Goal: Task Accomplishment & Management: Complete application form

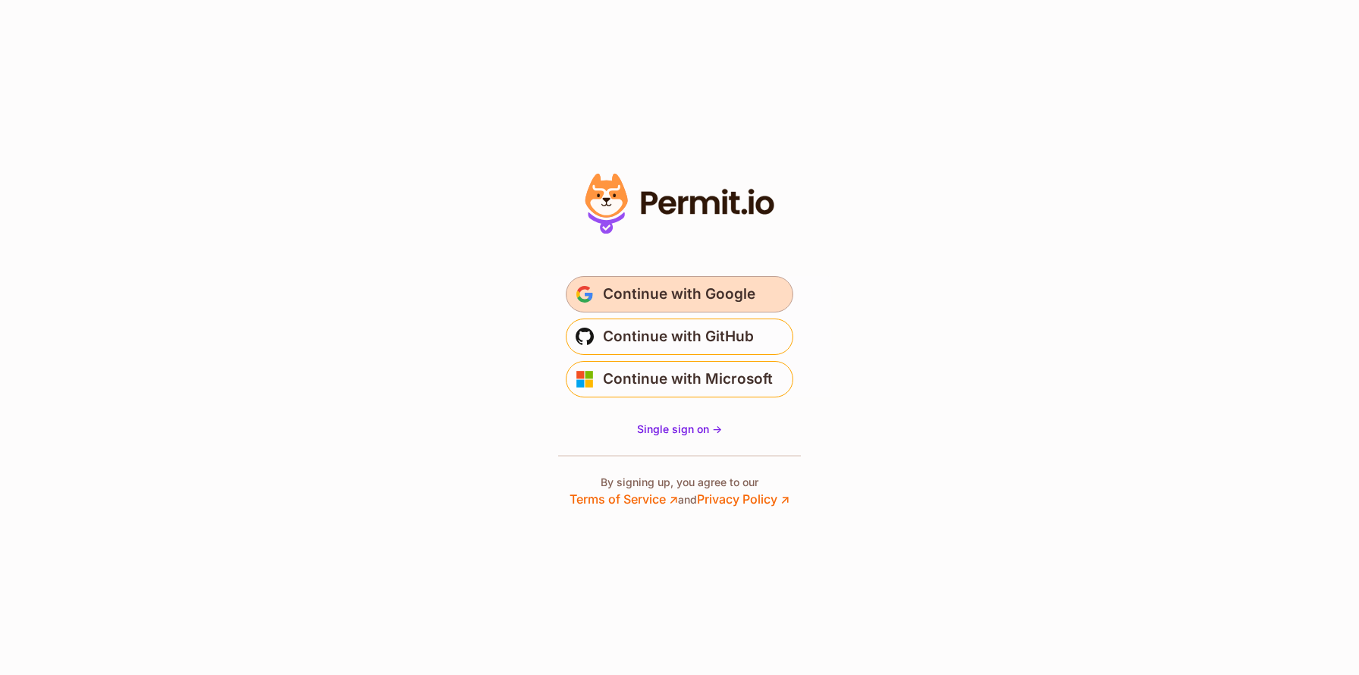
click at [656, 282] on span "Continue with Google" at bounding box center [679, 294] width 152 height 24
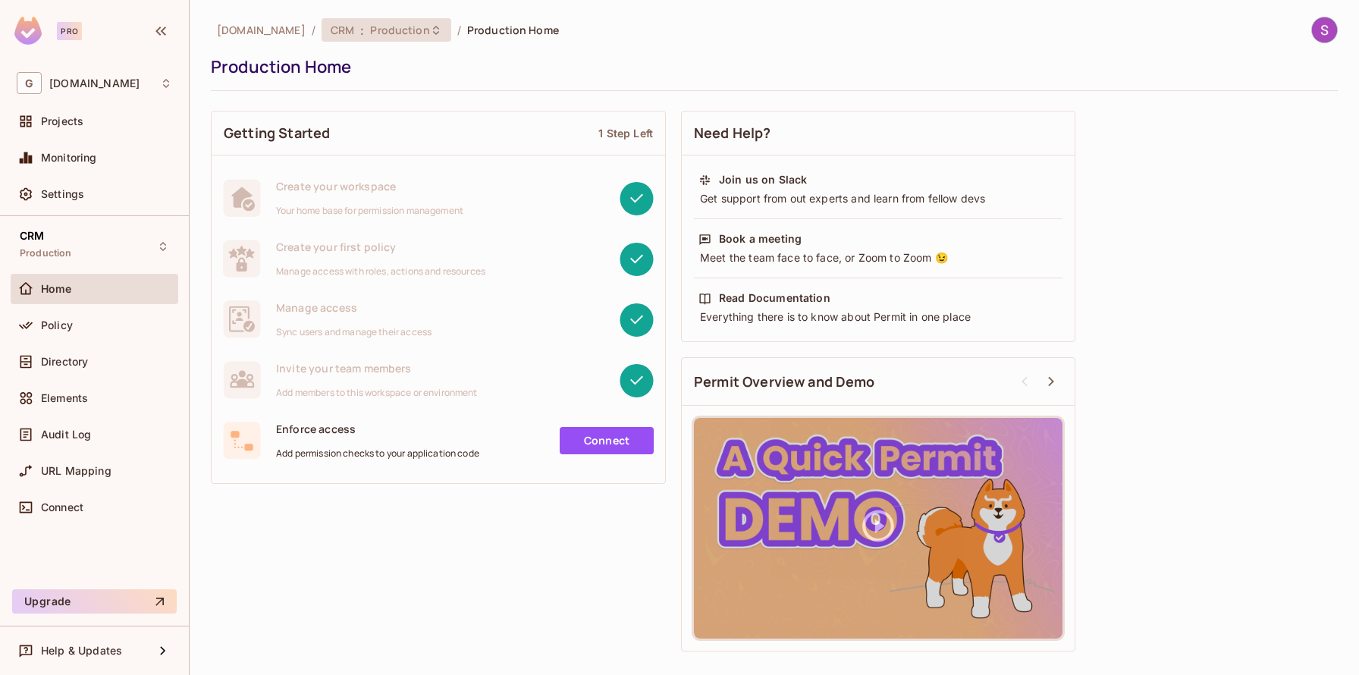
click at [427, 37] on div "CRM : Production" at bounding box center [386, 30] width 130 height 24
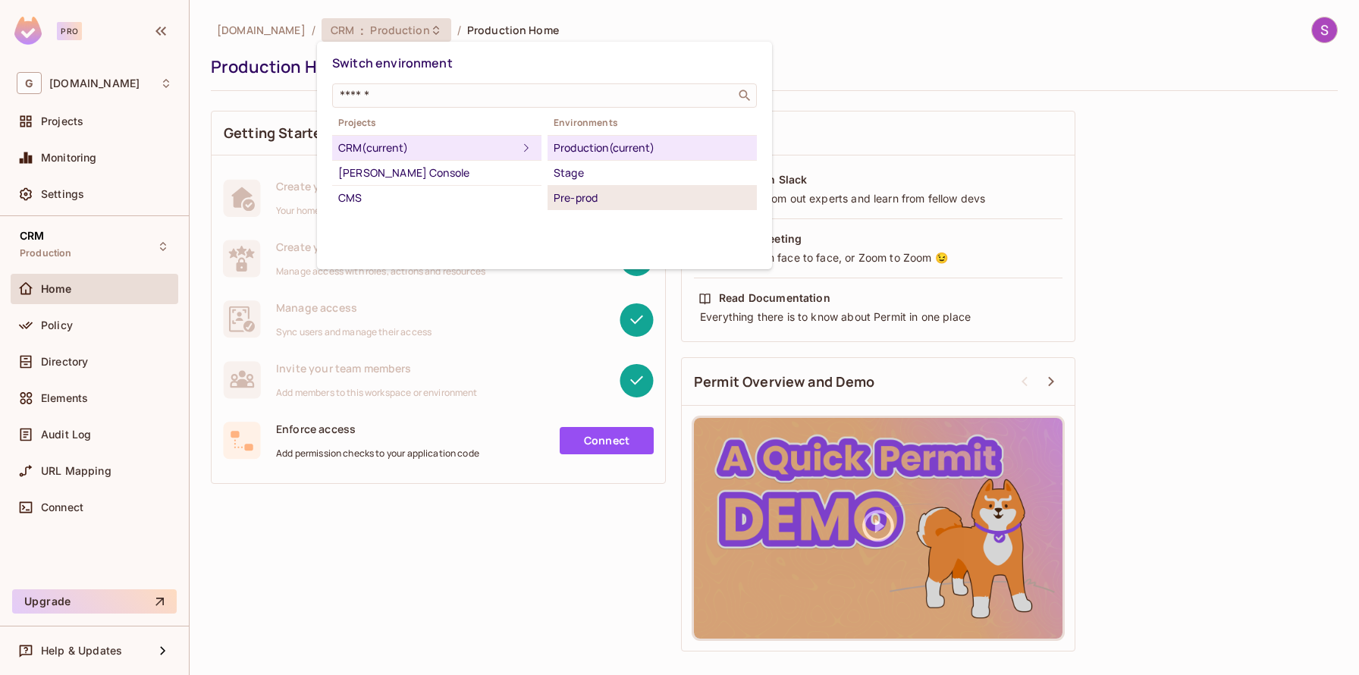
click at [634, 200] on div "Pre-prod" at bounding box center [651, 198] width 197 height 18
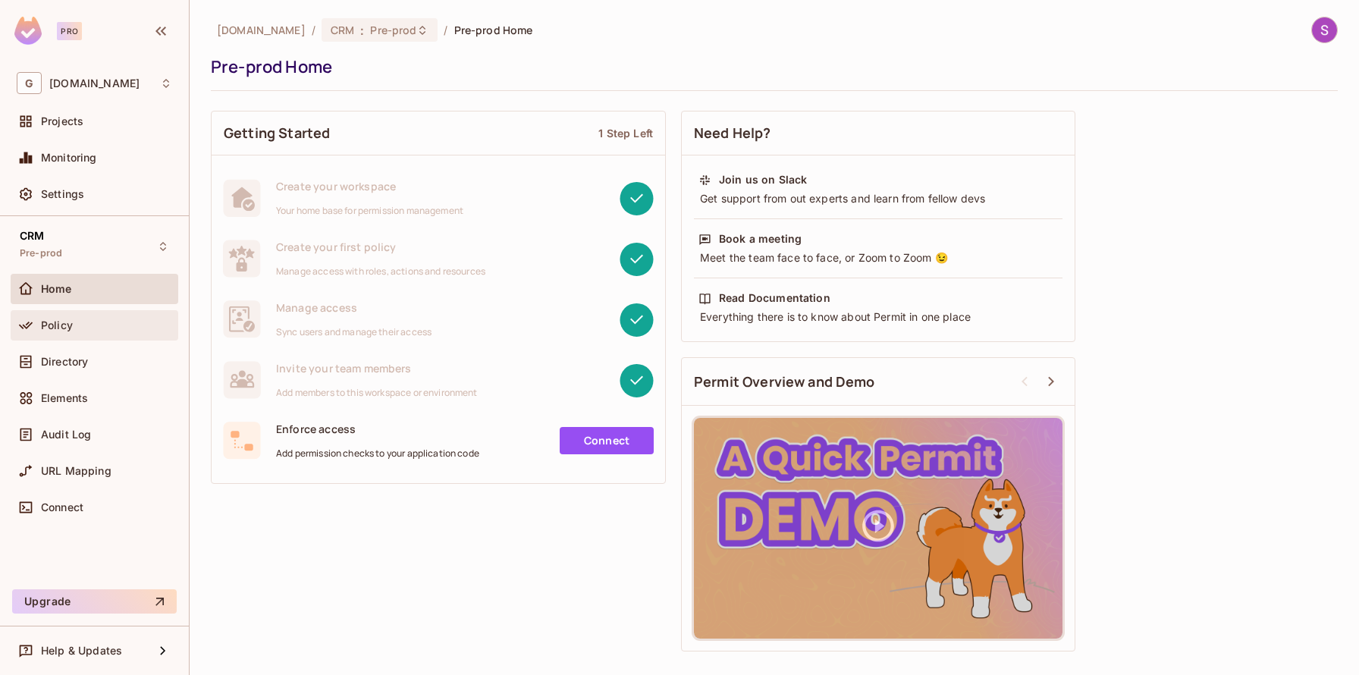
click at [96, 328] on div "Policy" at bounding box center [106, 325] width 131 height 12
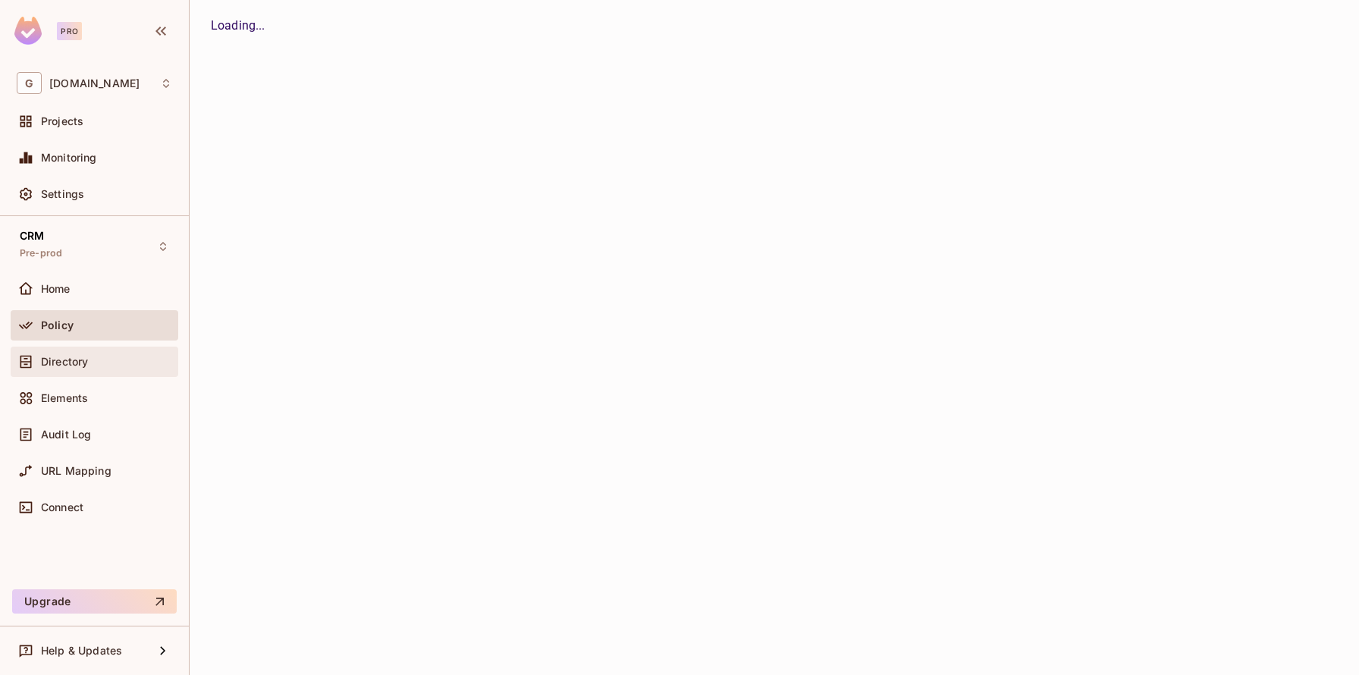
click at [103, 354] on div "Directory" at bounding box center [94, 362] width 155 height 18
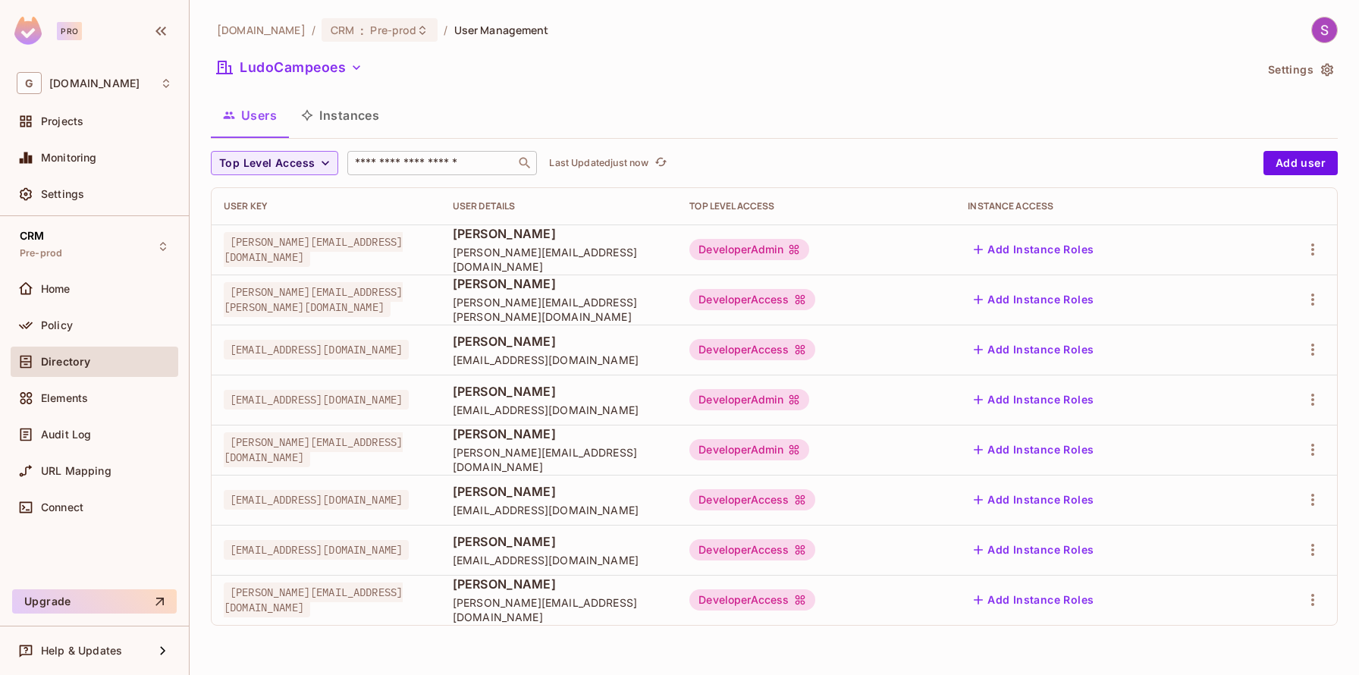
click at [394, 161] on input "text" at bounding box center [431, 162] width 159 height 15
click at [689, 100] on div "Users Instances" at bounding box center [774, 115] width 1127 height 38
click at [441, 317] on td "[PERSON_NAME][EMAIL_ADDRESS][PERSON_NAME][DOMAIN_NAME]" at bounding box center [326, 299] width 229 height 50
click at [1315, 155] on button "Add user" at bounding box center [1300, 163] width 74 height 24
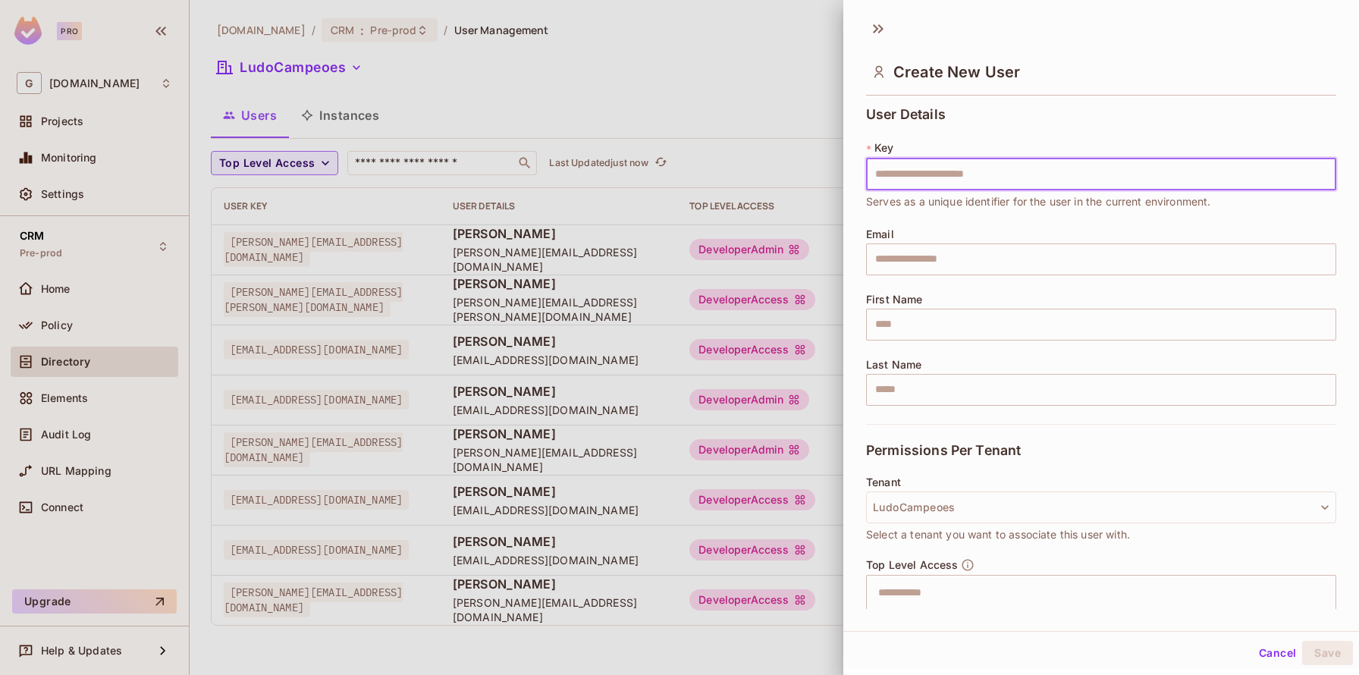
click at [884, 165] on input "text" at bounding box center [1101, 174] width 470 height 32
type input "**********"
click at [917, 243] on input "text" at bounding box center [1101, 259] width 470 height 32
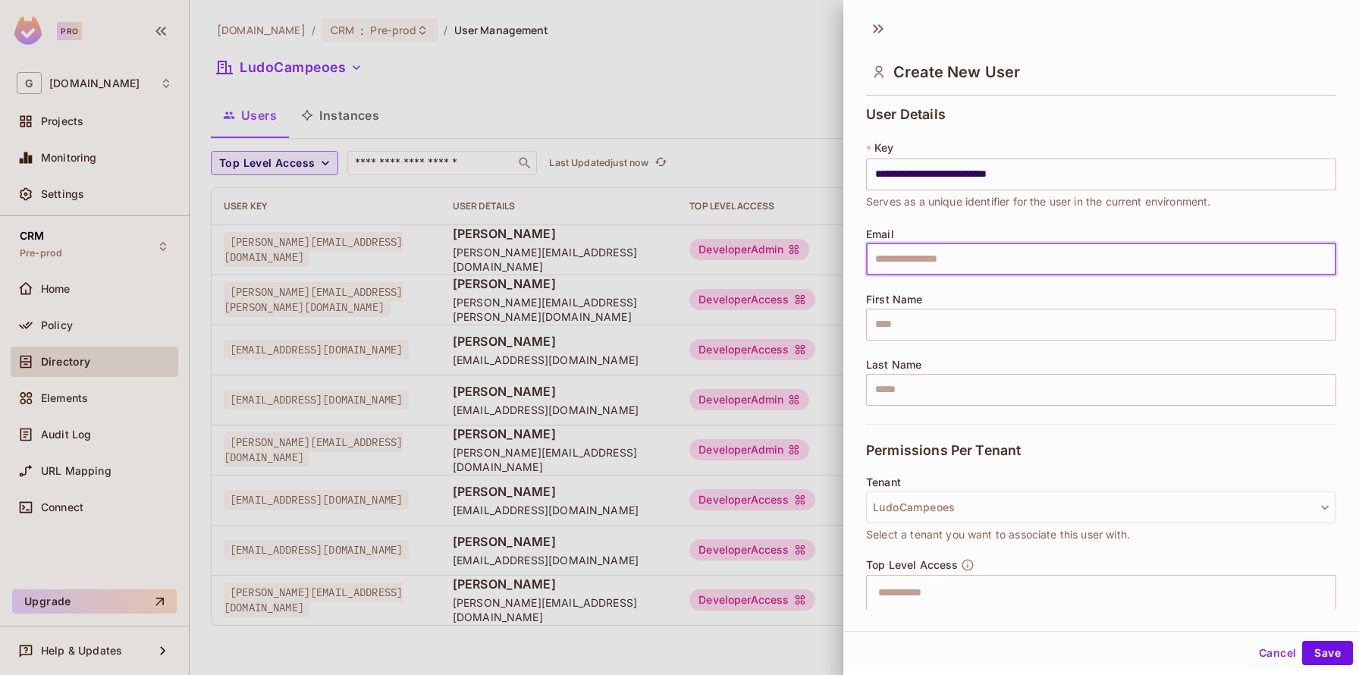
type input "**********"
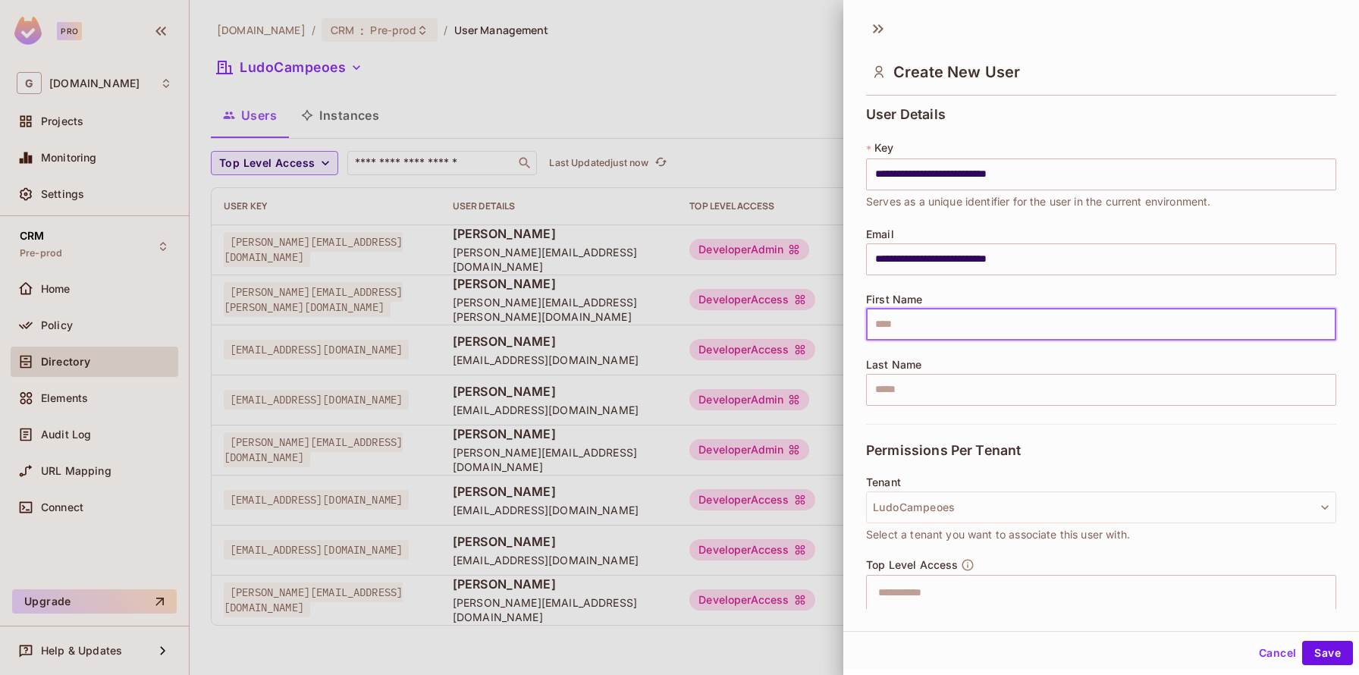
click at [910, 328] on input "text" at bounding box center [1101, 325] width 470 height 32
type input "*********"
click at [927, 390] on input "text" at bounding box center [1101, 390] width 470 height 32
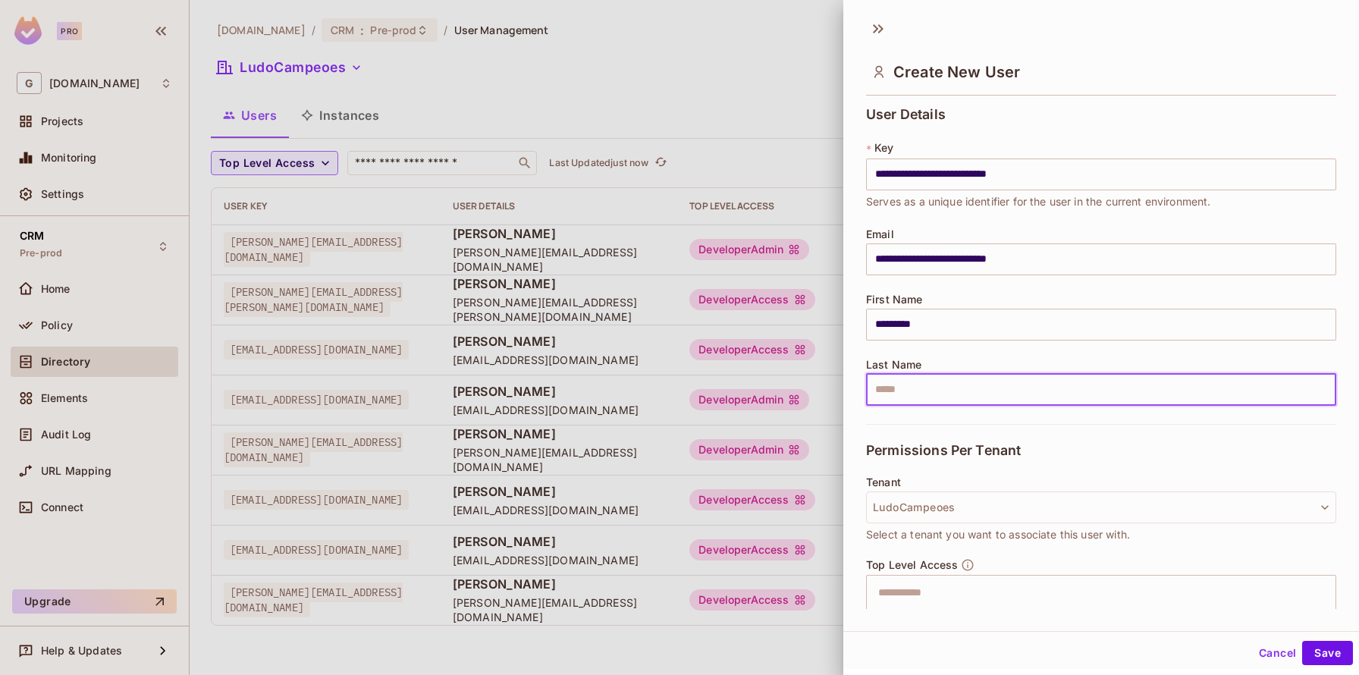
type input "****"
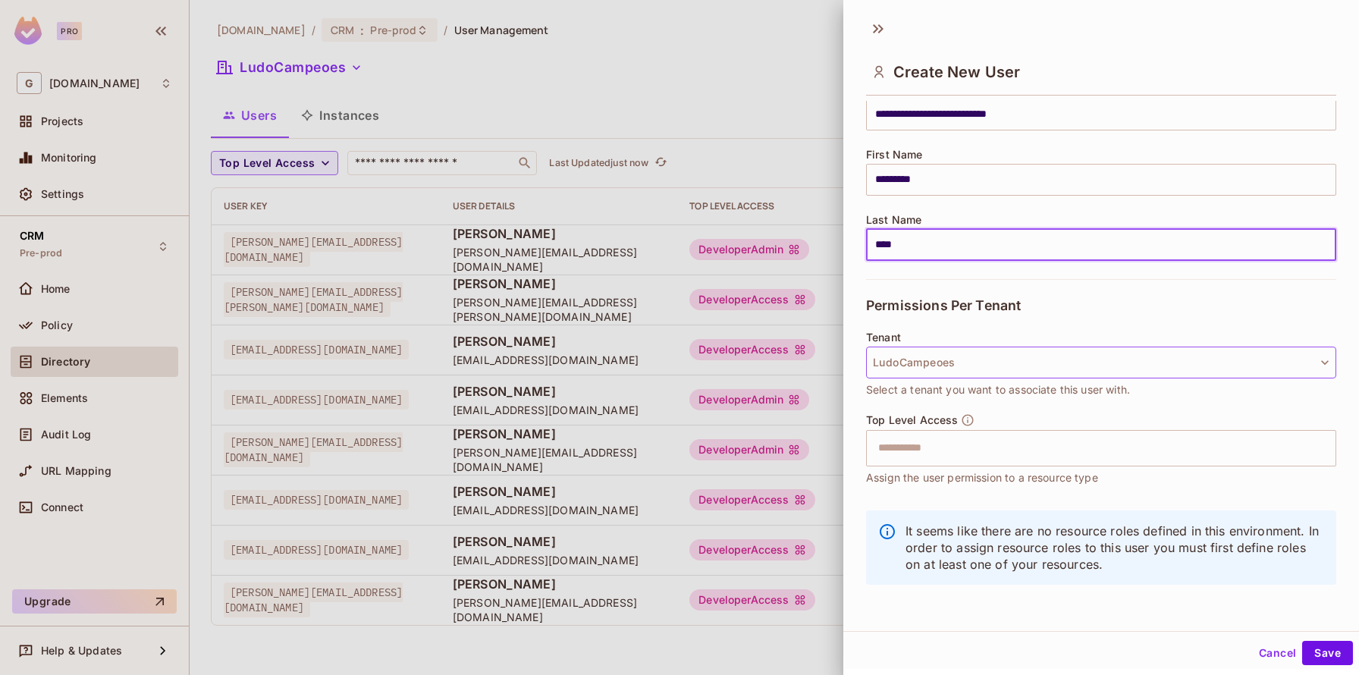
click at [942, 365] on button "LudoCampeoes" at bounding box center [1101, 362] width 470 height 32
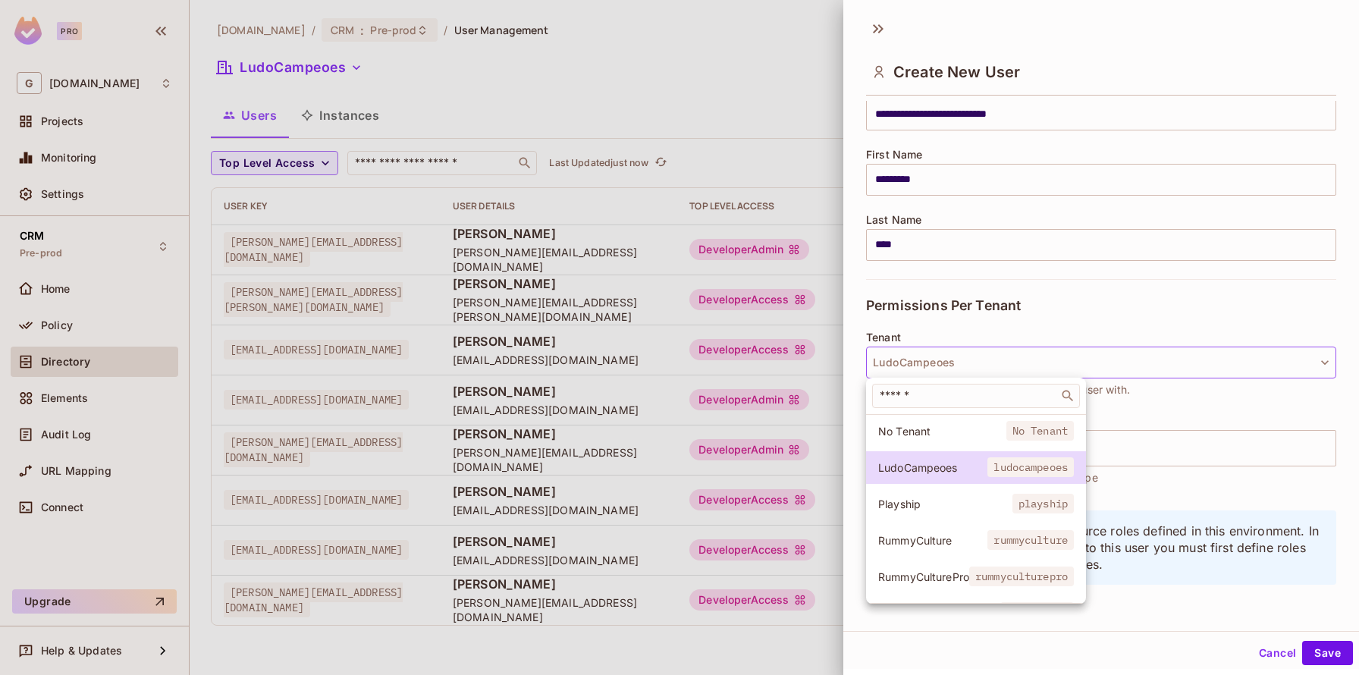
scroll to position [31, 0]
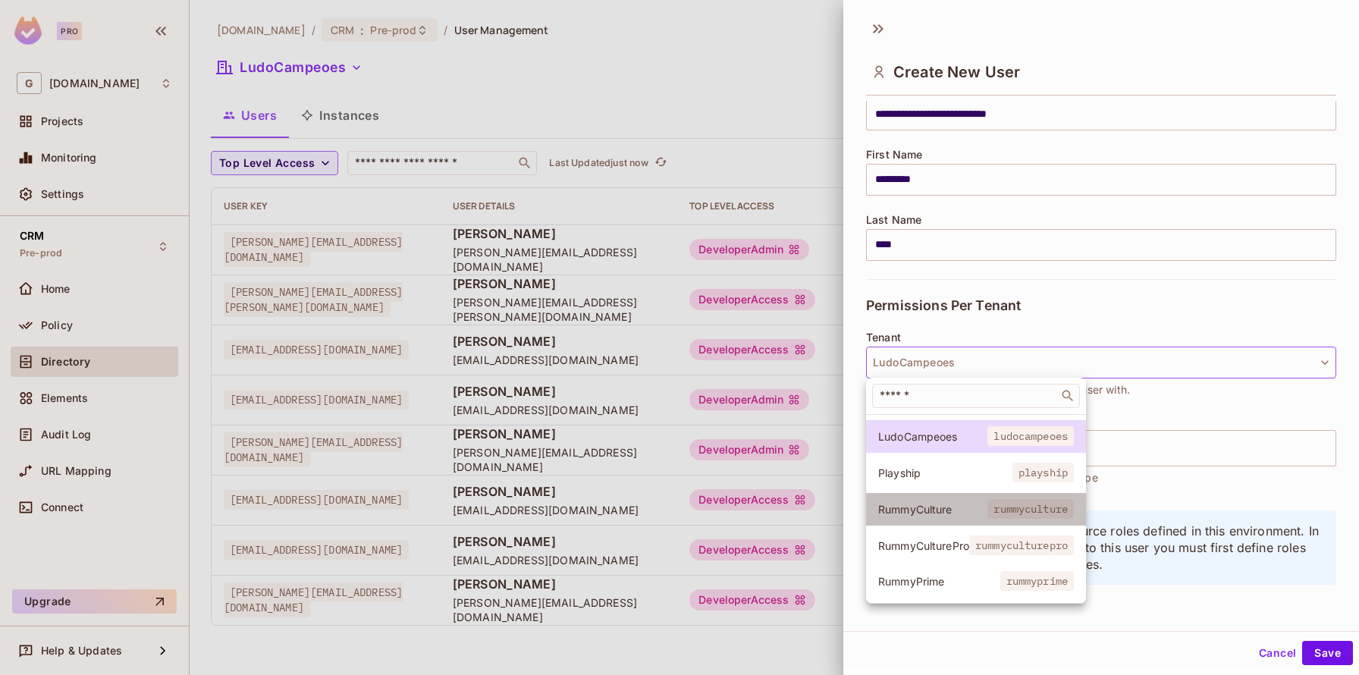
click at [917, 516] on li "RummyCulture rummyculture" at bounding box center [976, 509] width 220 height 33
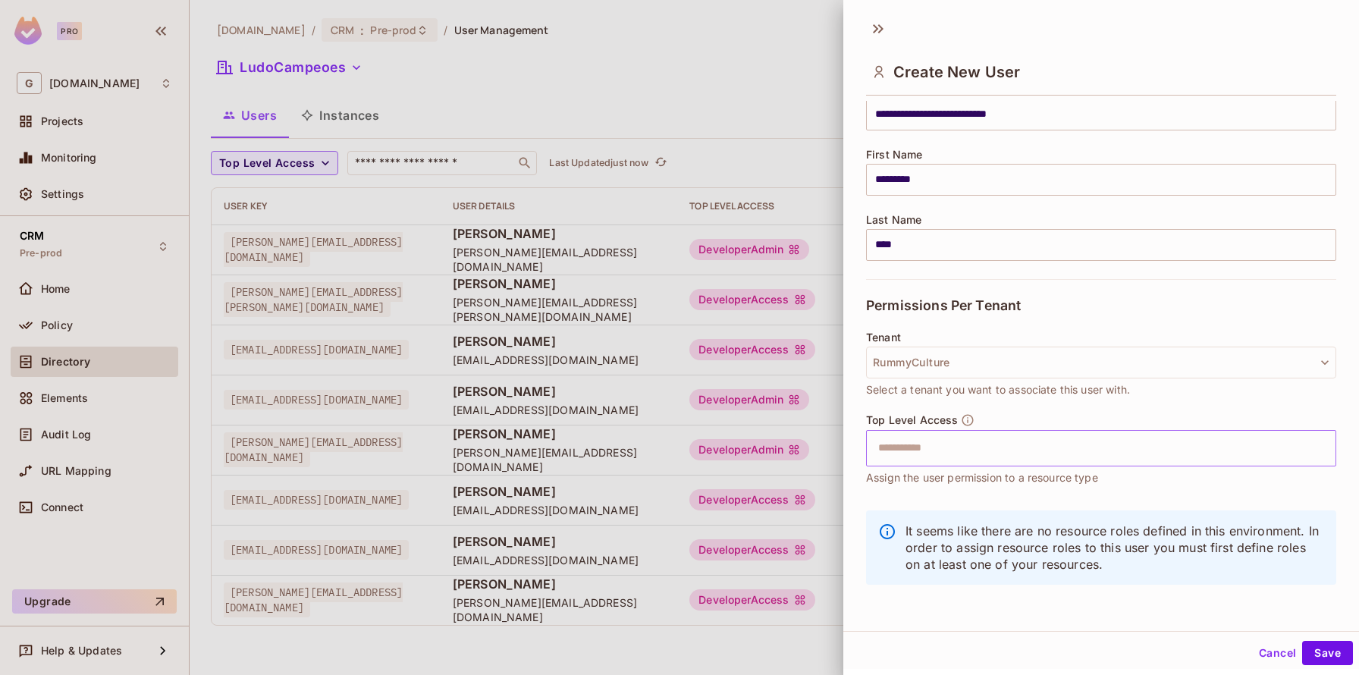
click at [955, 437] on input "text" at bounding box center [1087, 448] width 437 height 30
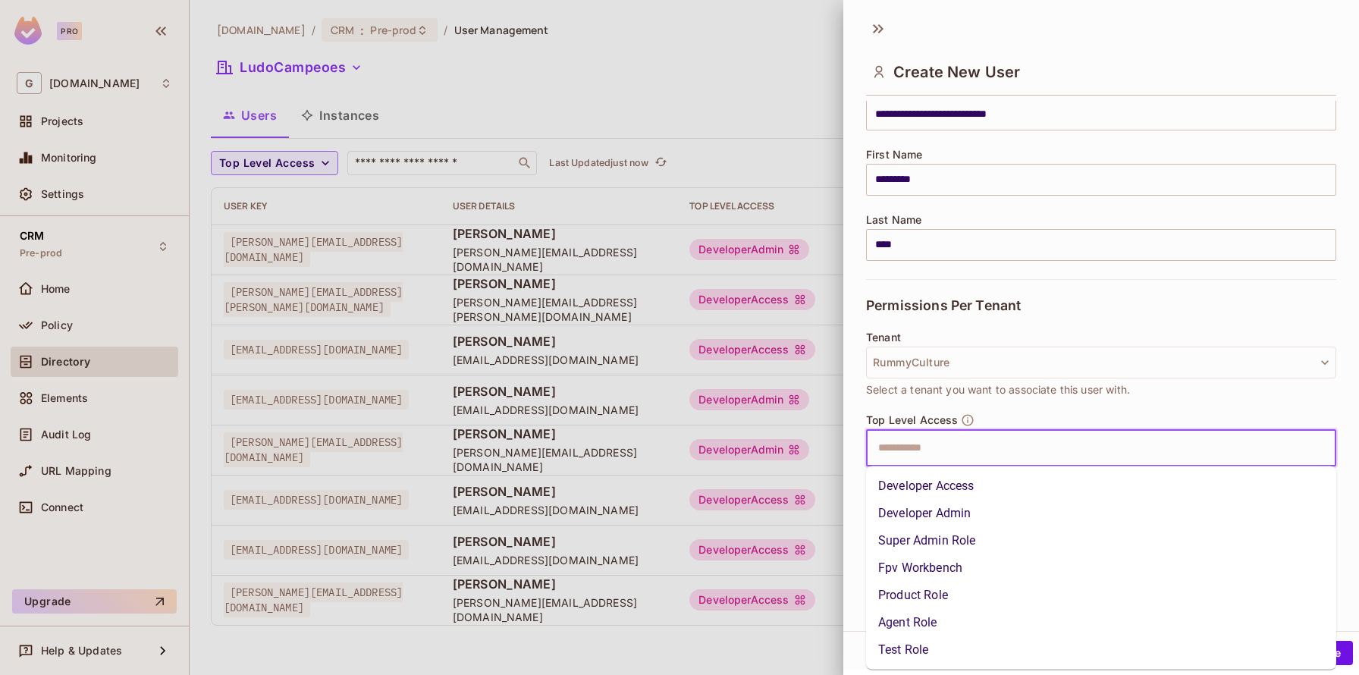
click at [944, 491] on li "Developer Access" at bounding box center [1101, 485] width 470 height 27
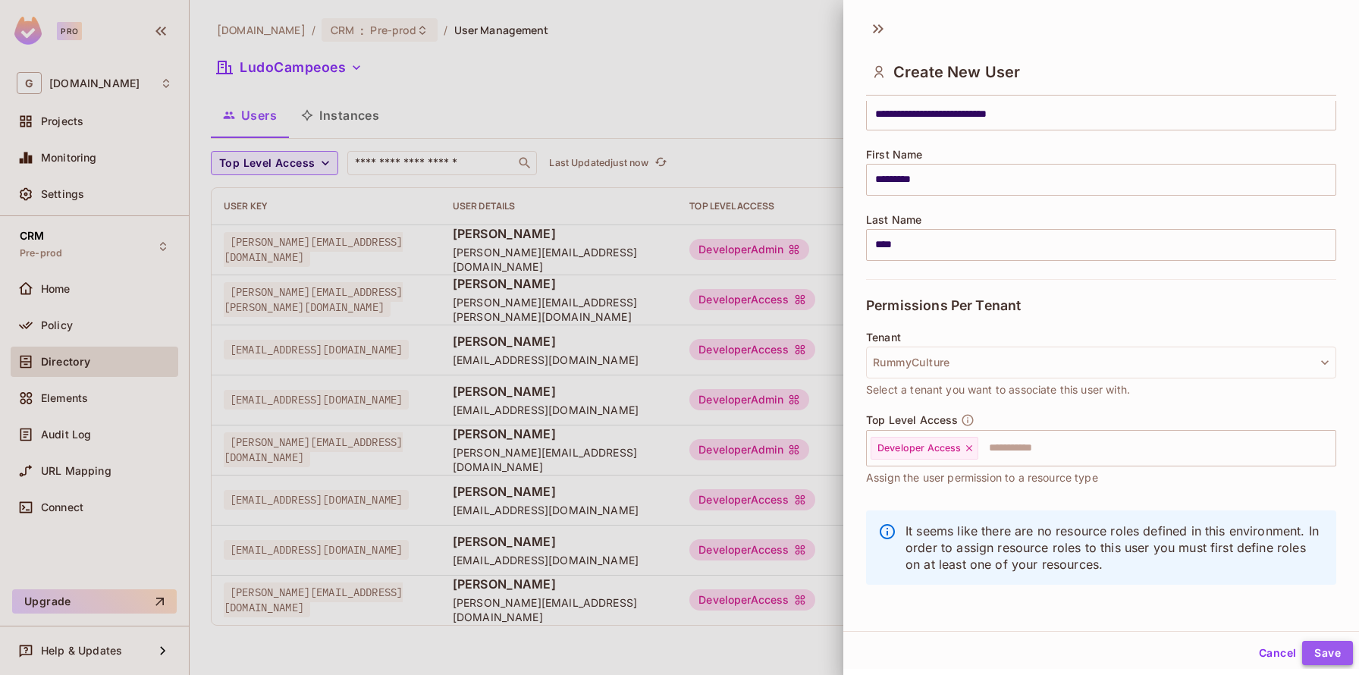
click at [1328, 660] on button "Save" at bounding box center [1327, 653] width 51 height 24
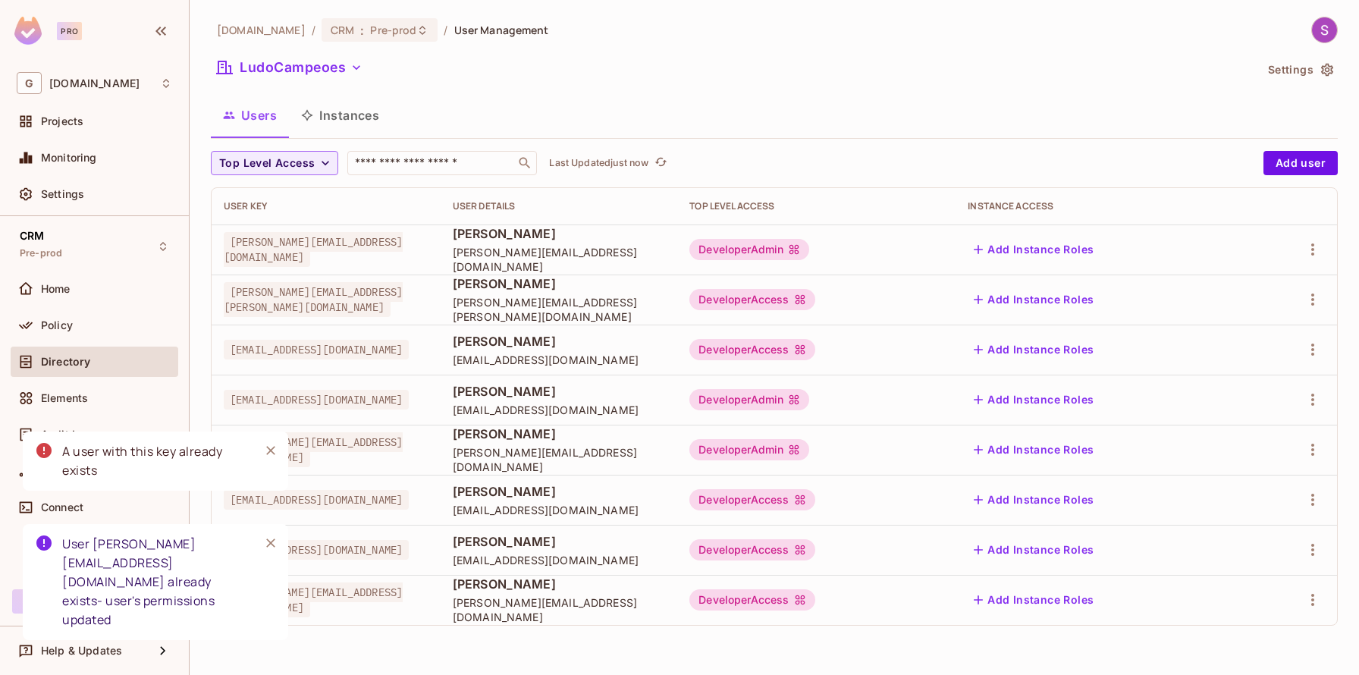
click at [271, 458] on icon "Close" at bounding box center [270, 450] width 15 height 15
click at [272, 547] on icon "Close" at bounding box center [270, 542] width 9 height 9
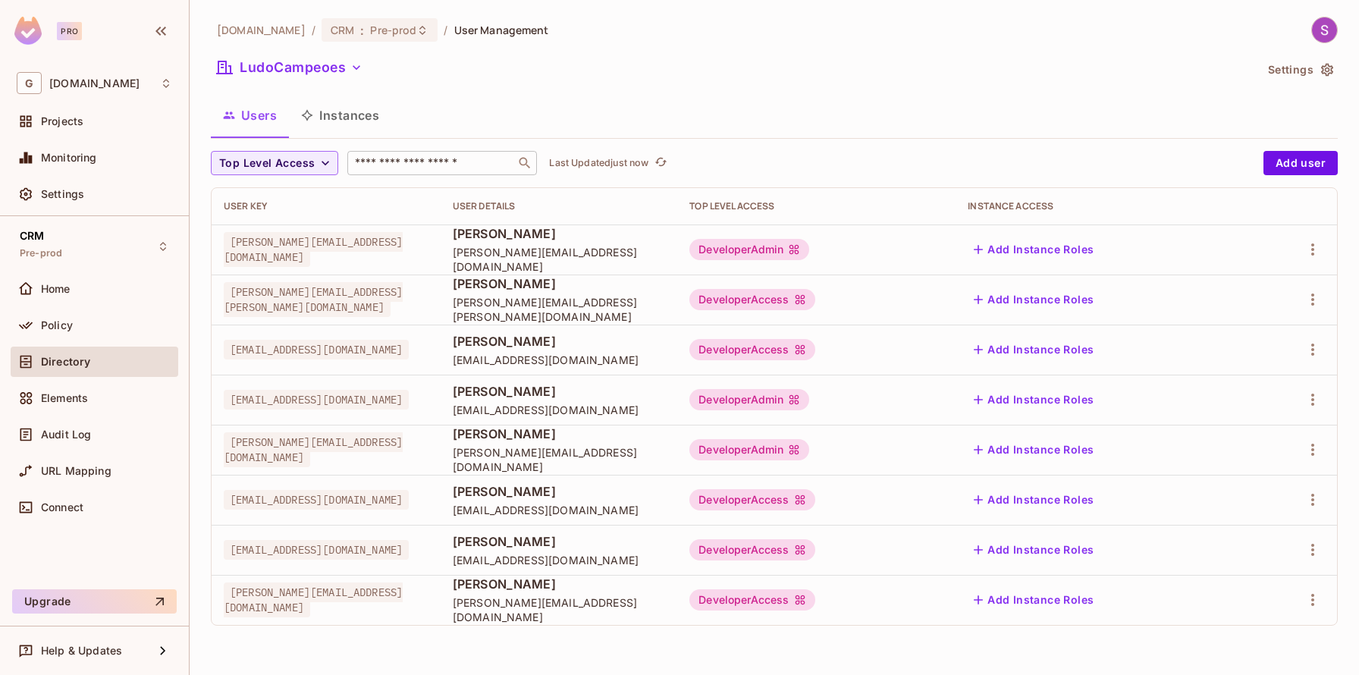
click at [433, 171] on div "​" at bounding box center [442, 163] width 190 height 24
type input "*****"
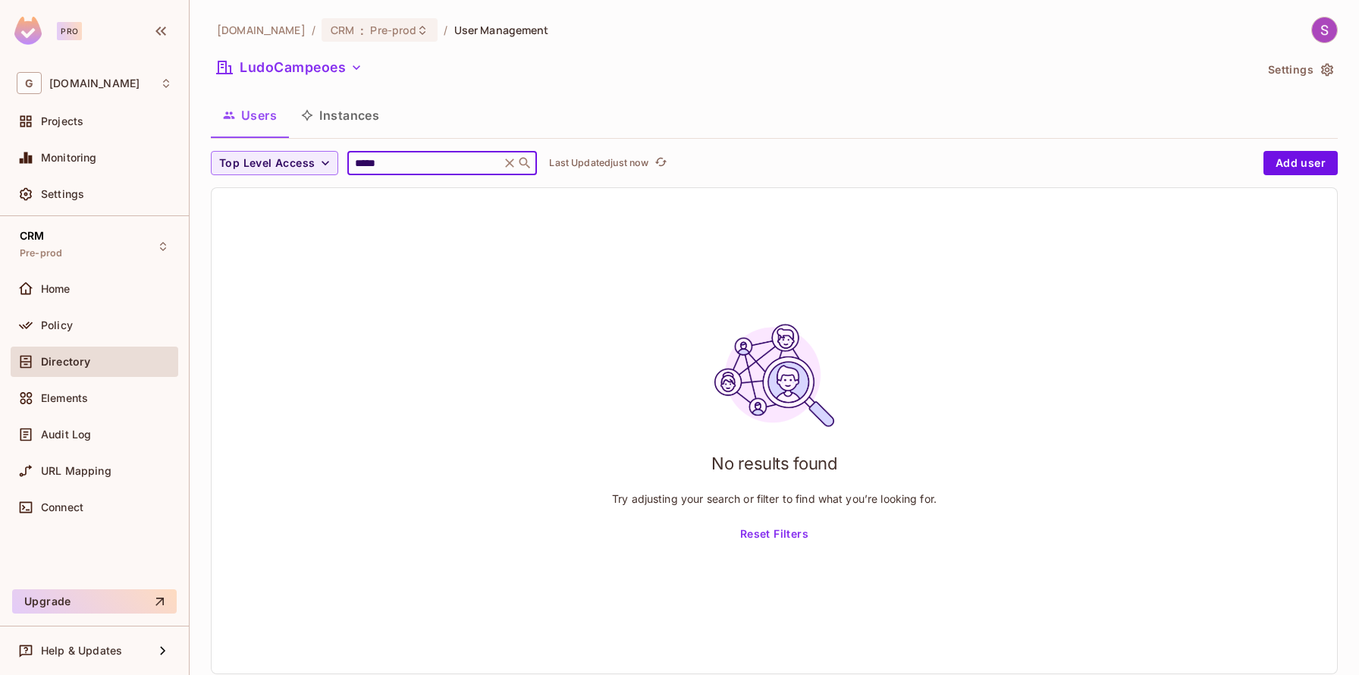
click at [410, 170] on input "*****" at bounding box center [424, 162] width 144 height 15
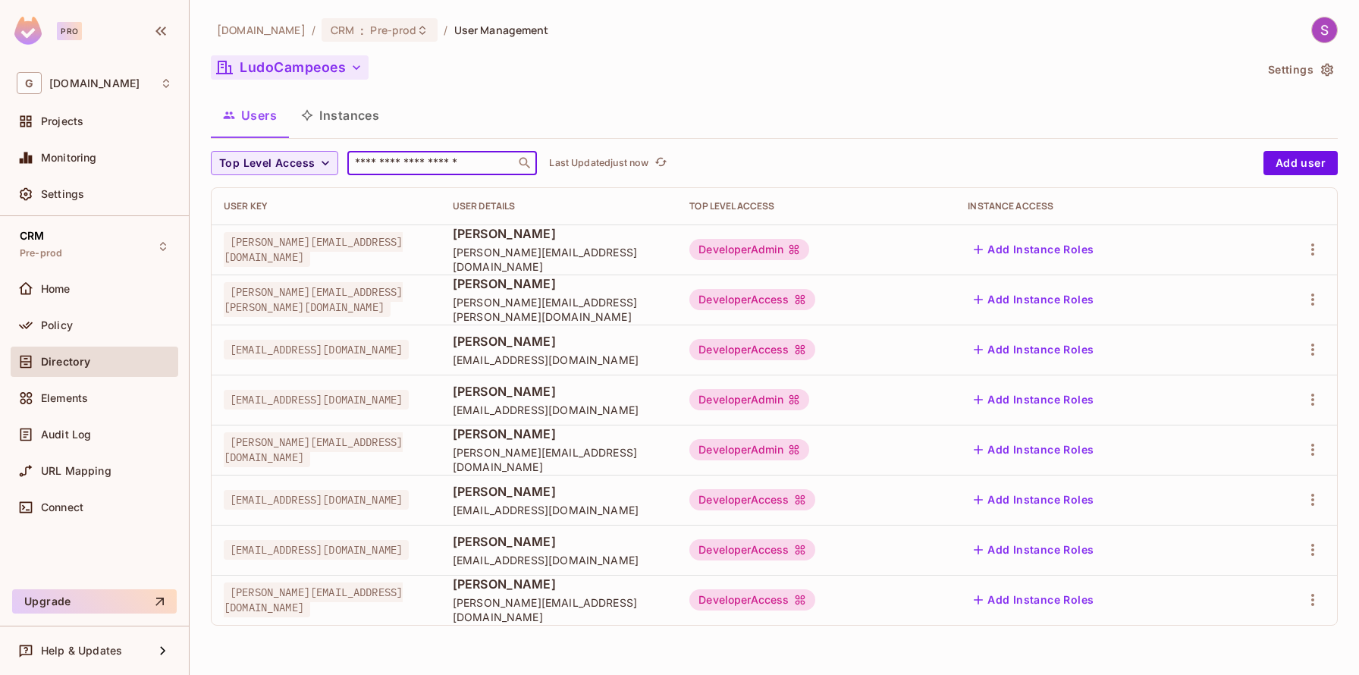
click at [289, 63] on button "LudoCampeoes" at bounding box center [290, 67] width 158 height 24
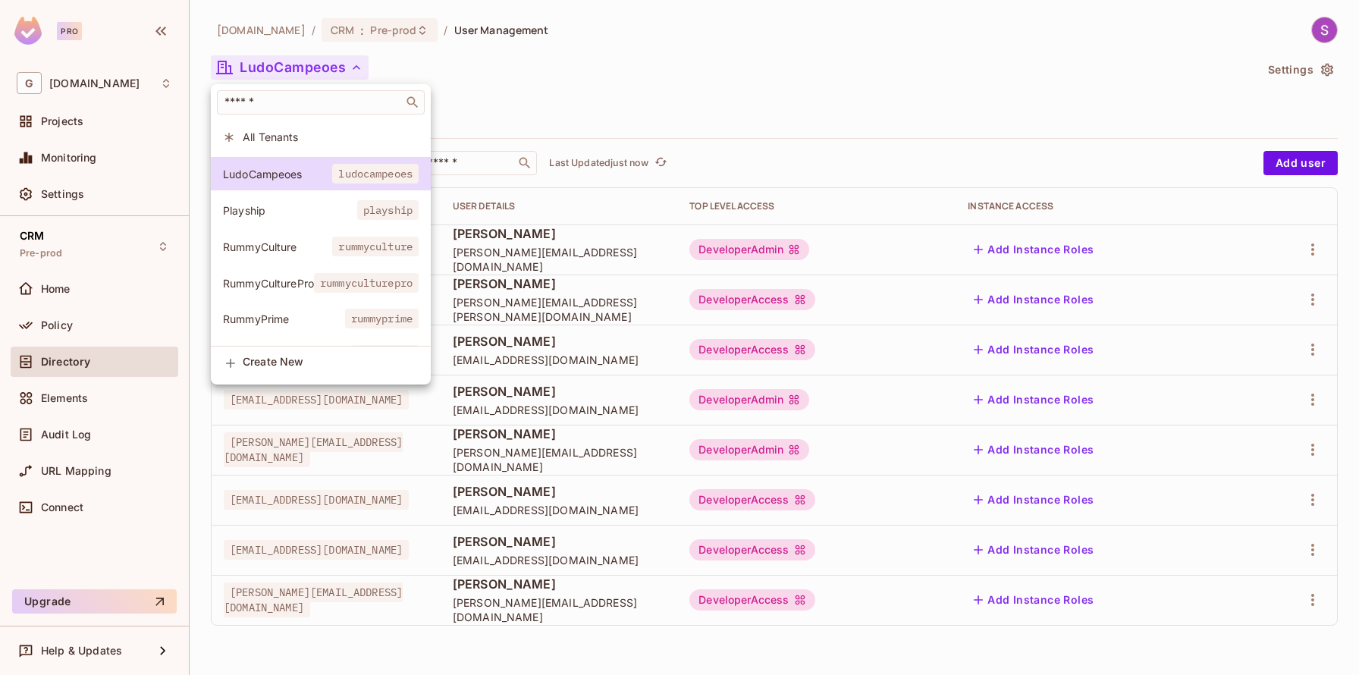
click at [289, 250] on span "RummyCulture" at bounding box center [277, 247] width 109 height 14
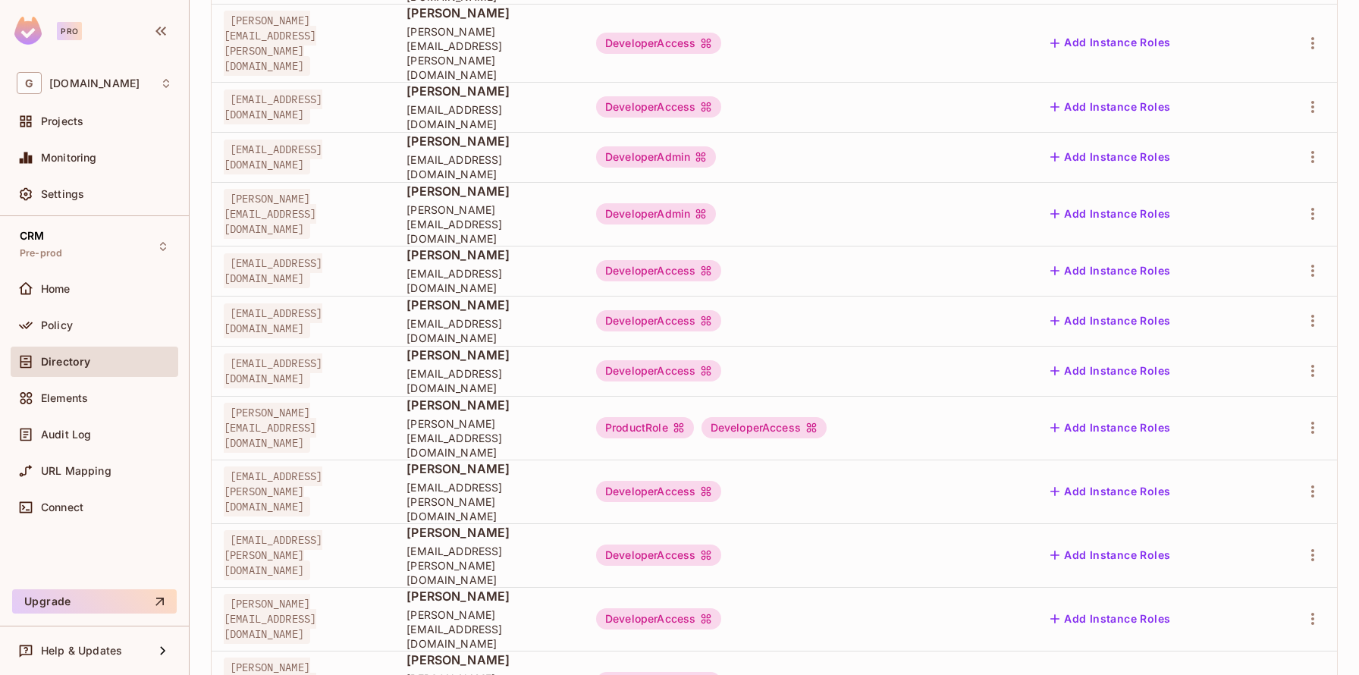
scroll to position [0, 0]
